Goal: Obtain resource: Download file/media

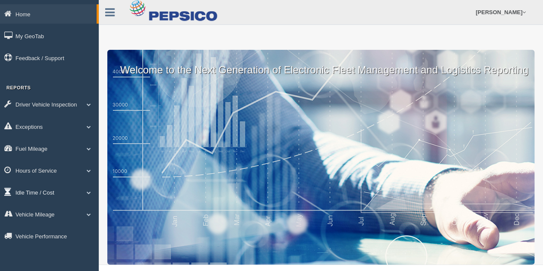
click at [46, 191] on link "Idle Time / Cost" at bounding box center [49, 191] width 99 height 19
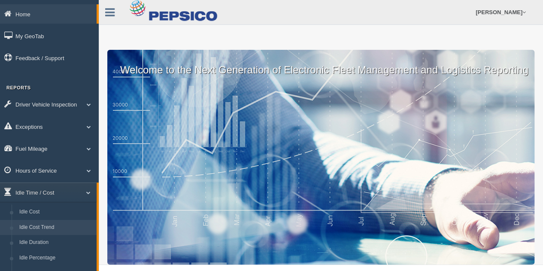
click at [51, 233] on link "Idle Cost Trend" at bounding box center [55, 227] width 81 height 15
click at [50, 247] on link "Idle Duration" at bounding box center [55, 242] width 81 height 15
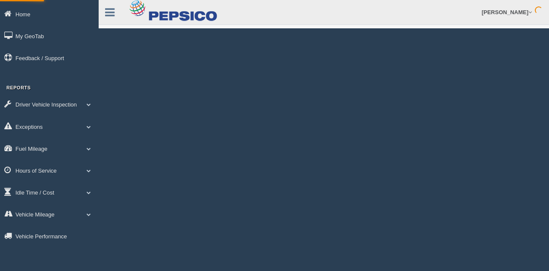
select select
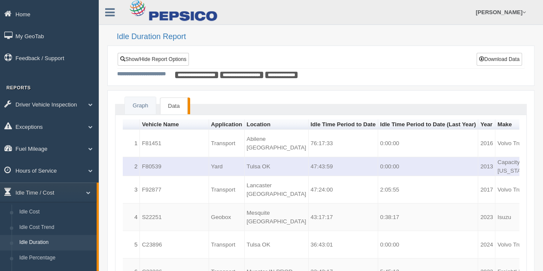
scroll to position [0, 154]
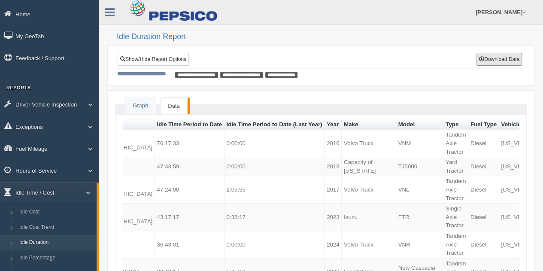
click at [484, 63] on button "Download Data" at bounding box center [498, 59] width 45 height 13
